Goal: Book appointment/travel/reservation

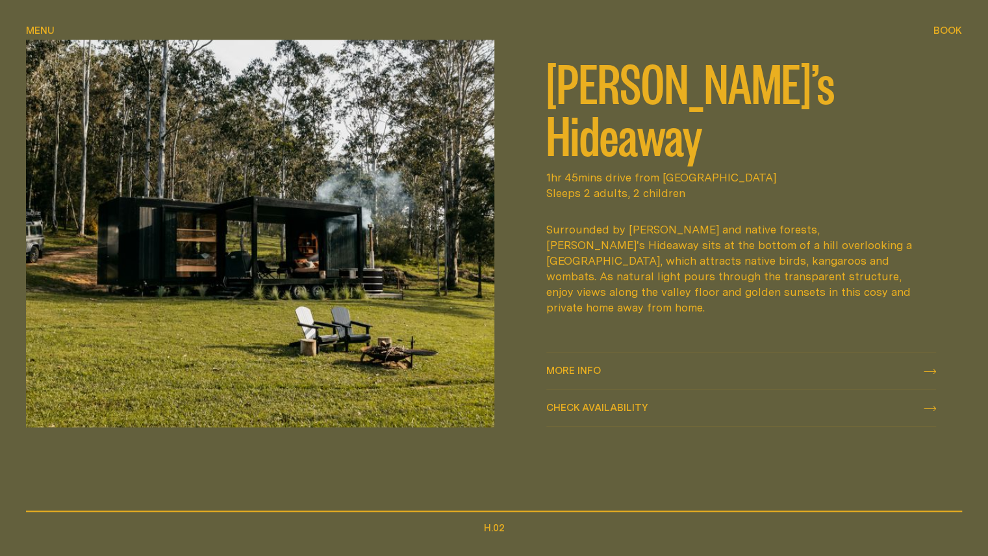
scroll to position [638, 0]
click at [580, 409] on span "Check availability" at bounding box center [597, 407] width 102 height 10
select select "******"
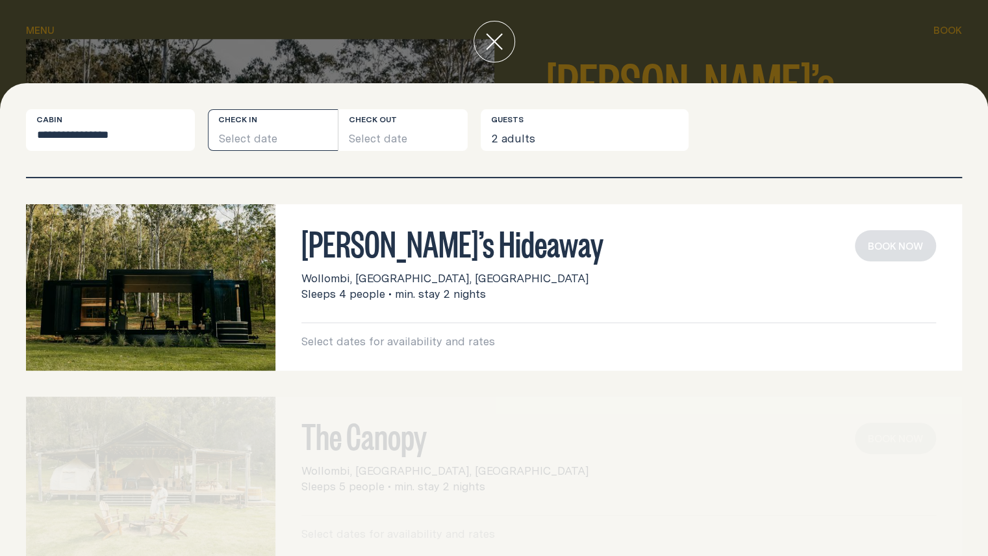
click at [301, 138] on button "Select date" at bounding box center [273, 130] width 130 height 42
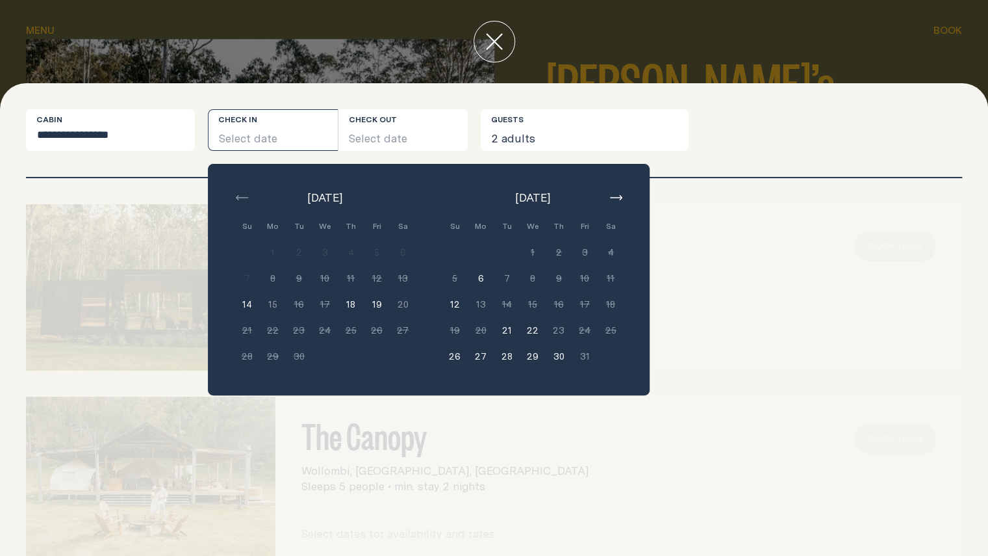
click at [626, 185] on div "[DATE] Su Mo Tu We Th Fri Sa Min. 2 nights 1 Min. 2 nights 2 Min. 2 nights 3 Mi…" at bounding box center [429, 279] width 442 height 231
click at [615, 198] on icon "button" at bounding box center [616, 197] width 12 height 5
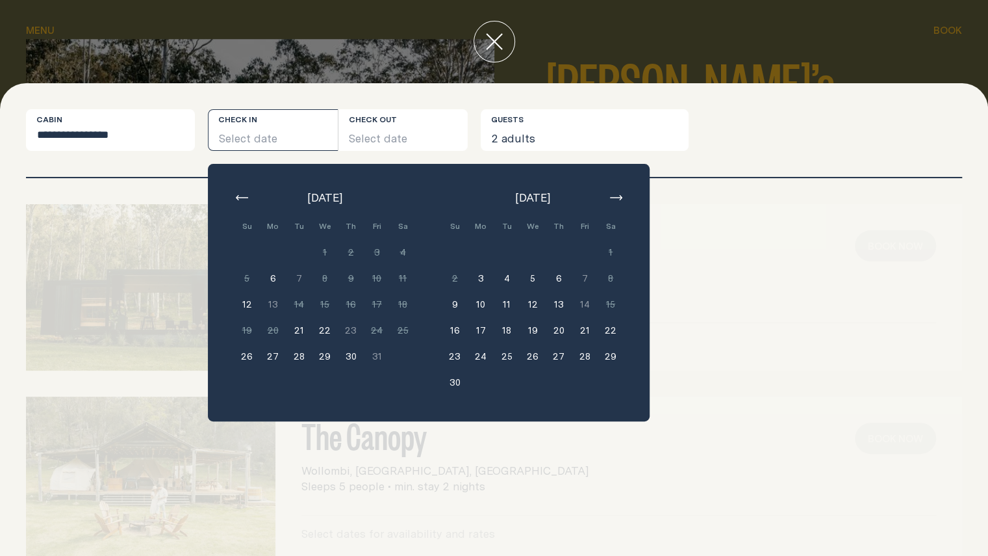
click at [577, 329] on button "21" at bounding box center [585, 330] width 26 height 26
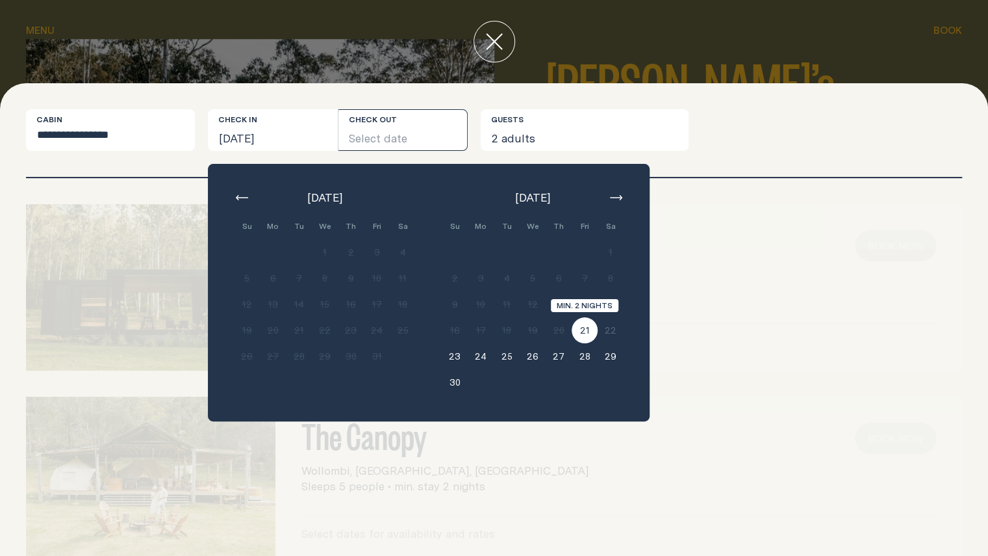
click at [582, 329] on button "21" at bounding box center [585, 330] width 26 height 26
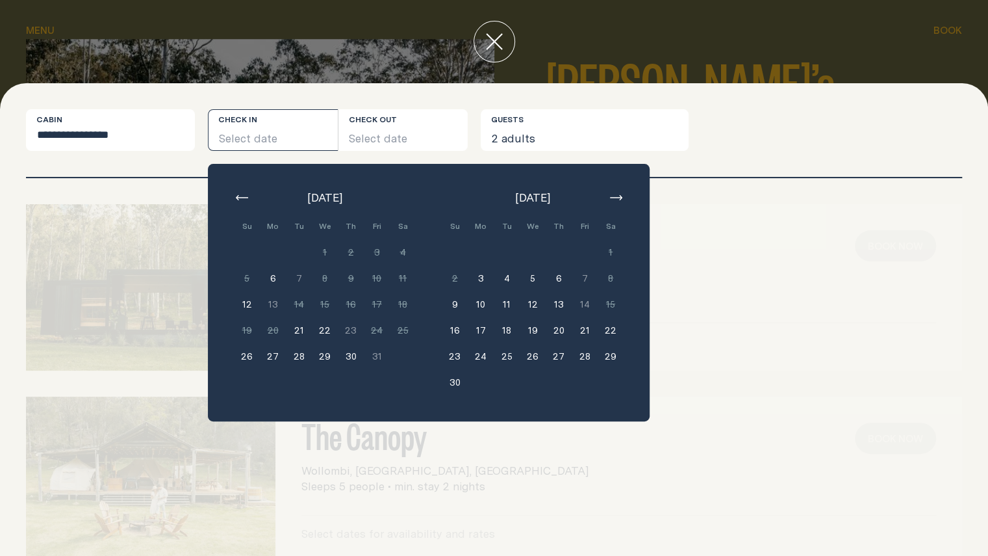
click at [584, 331] on button "21" at bounding box center [585, 330] width 26 height 26
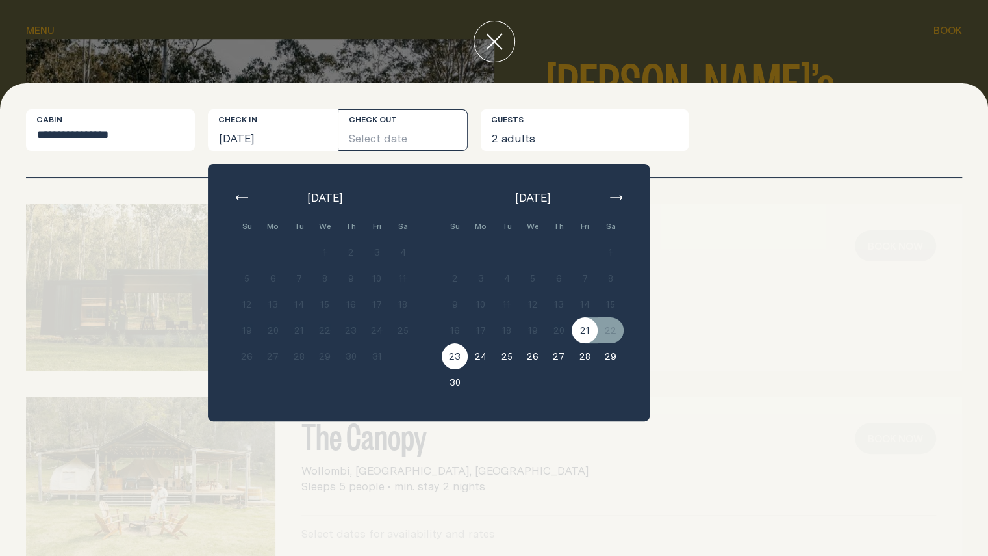
click at [456, 361] on button "23" at bounding box center [455, 356] width 26 height 26
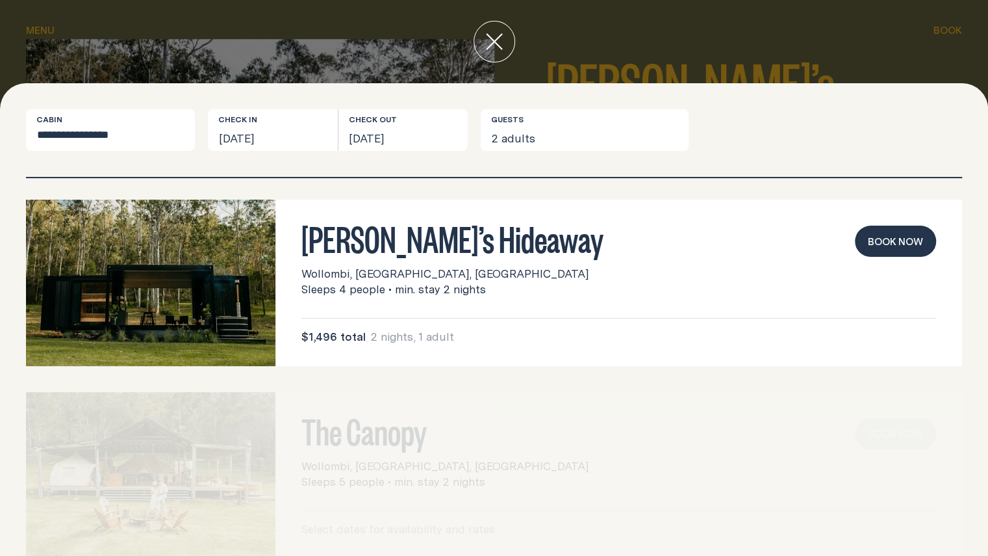
scroll to position [3, 0]
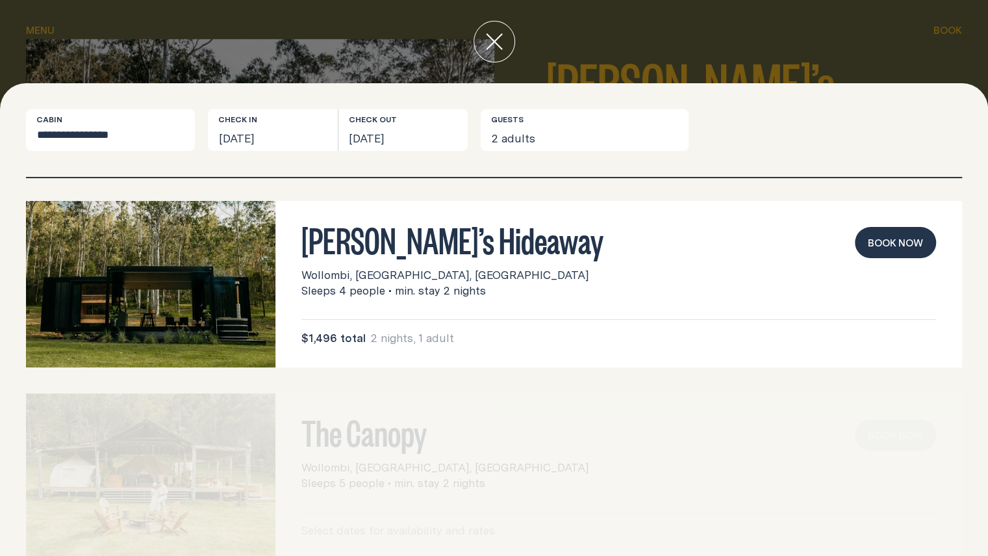
click at [500, 45] on icon "close" at bounding box center [494, 41] width 17 height 17
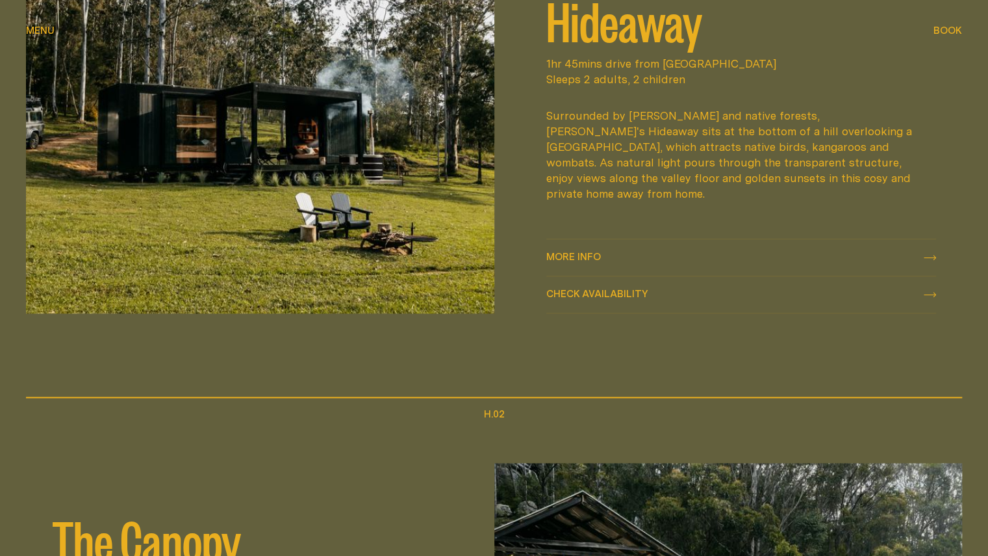
scroll to position [1109, 0]
